Goal: Find specific page/section: Find specific page/section

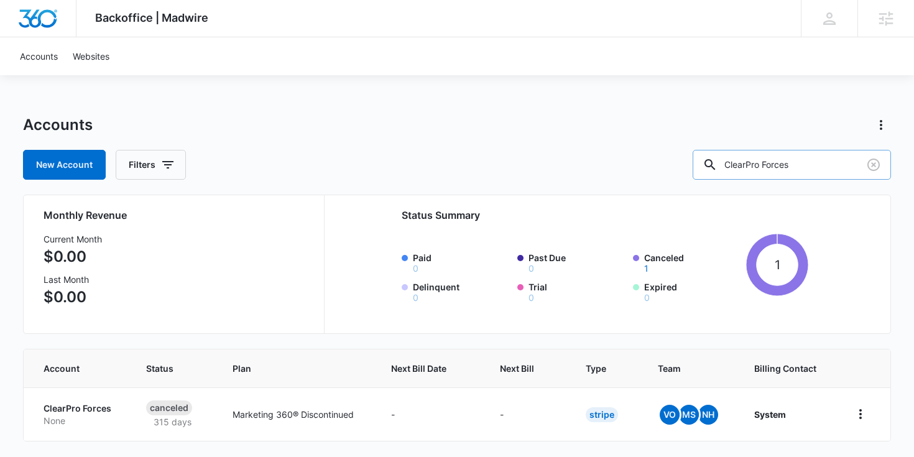
click at [791, 158] on input "ClearPro Forces" at bounding box center [792, 165] width 198 height 30
type input "real estate"
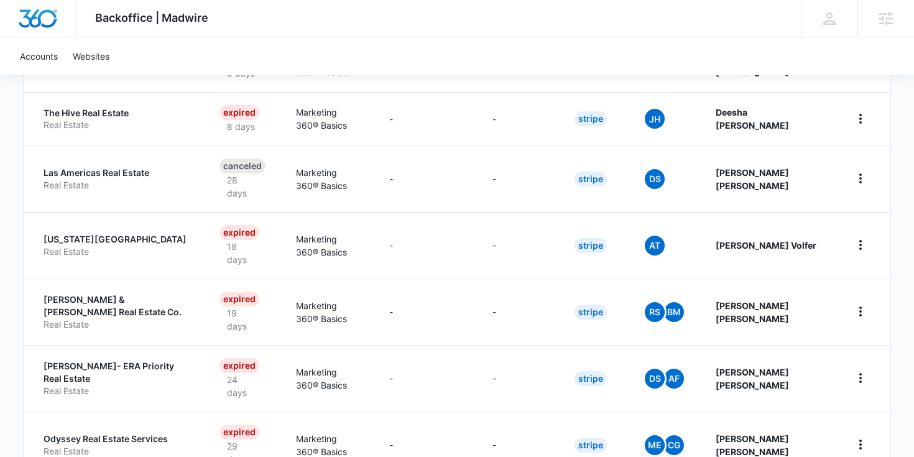
scroll to position [582, 0]
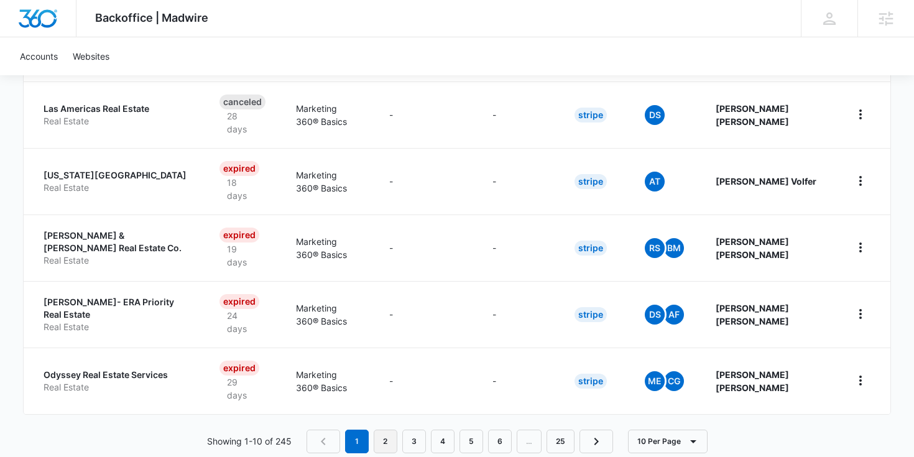
click at [394, 430] on link "2" at bounding box center [386, 442] width 24 height 24
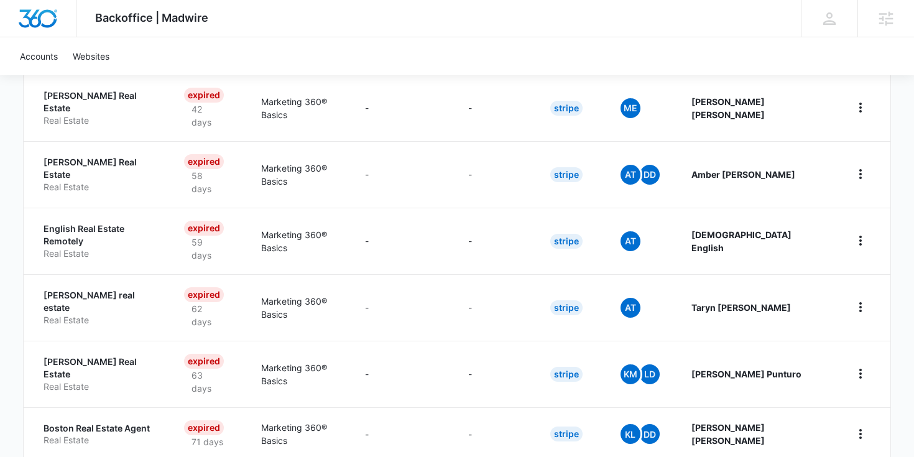
scroll to position [534, 0]
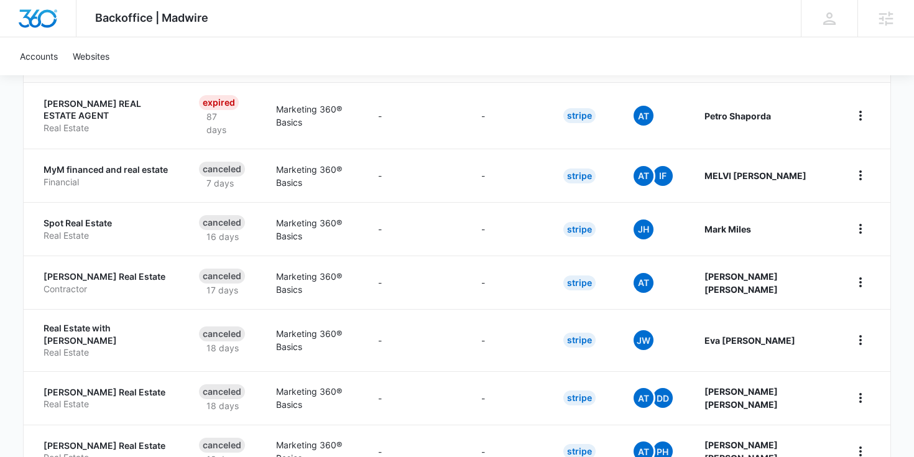
scroll to position [582, 0]
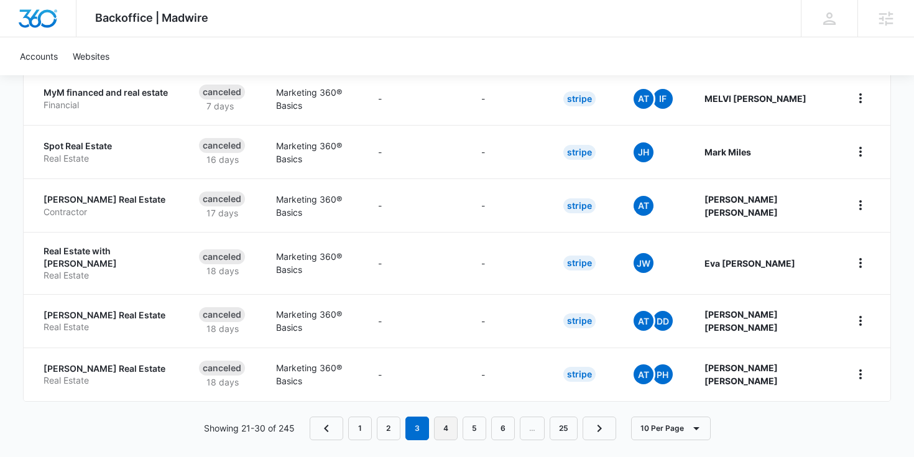
click at [451, 417] on link "4" at bounding box center [446, 429] width 24 height 24
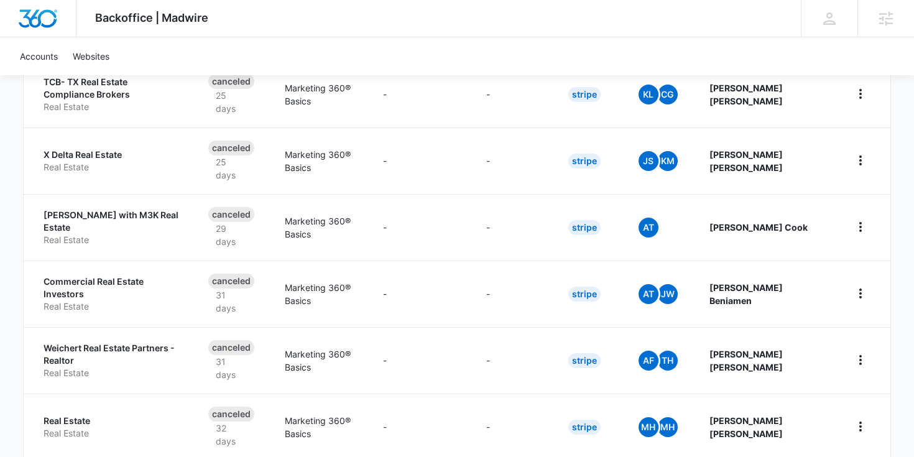
scroll to position [634, 0]
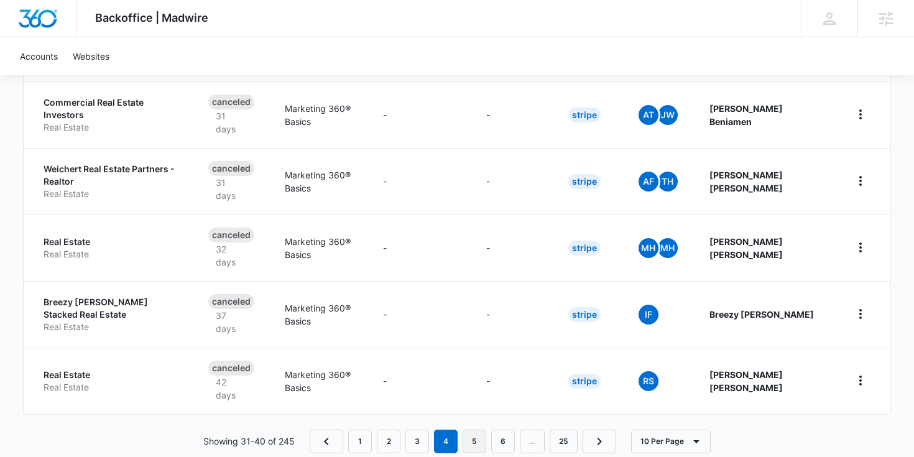
click at [482, 430] on link "5" at bounding box center [475, 442] width 24 height 24
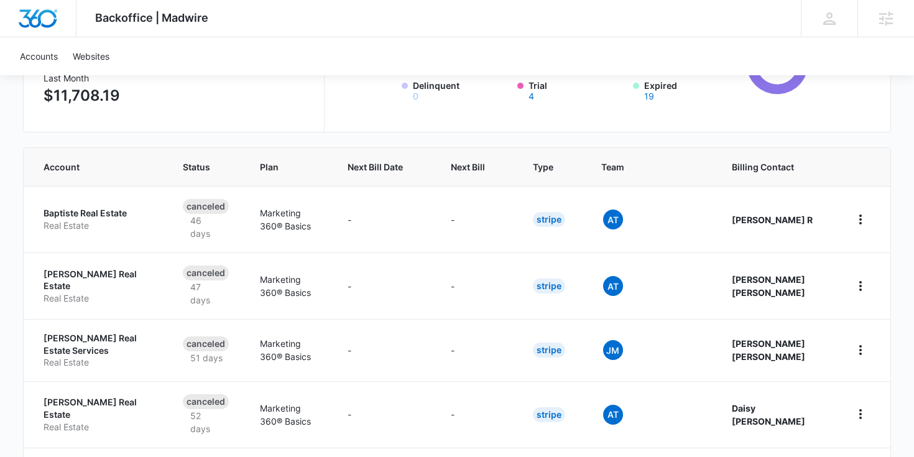
scroll to position [564, 0]
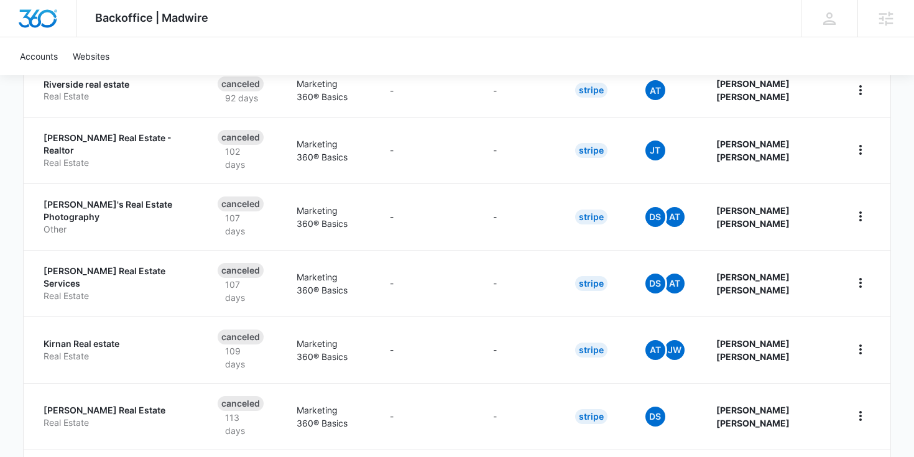
scroll to position [603, 0]
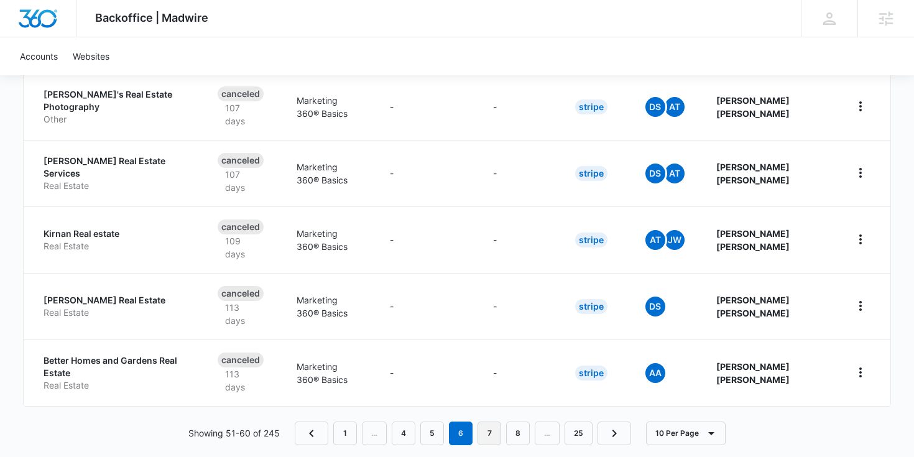
click at [495, 422] on link "7" at bounding box center [490, 434] width 24 height 24
